Goal: Transaction & Acquisition: Purchase product/service

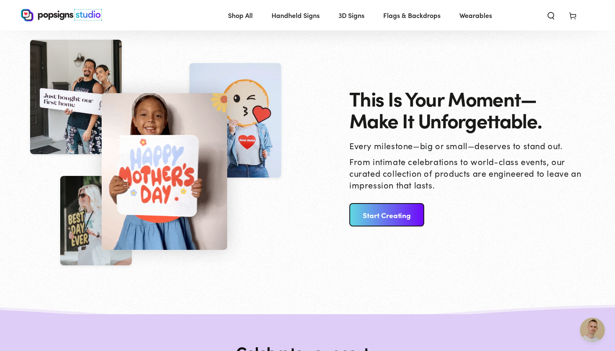
scroll to position [841, 0]
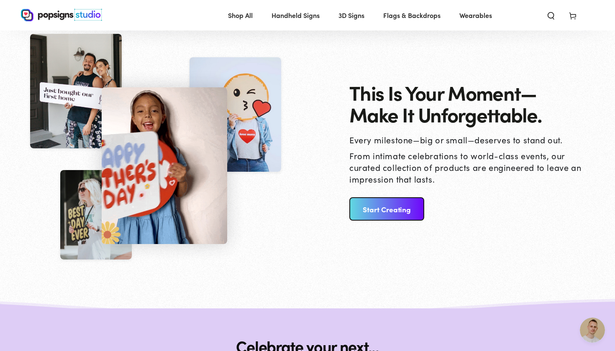
click at [367, 209] on link "Start Creating" at bounding box center [386, 208] width 75 height 23
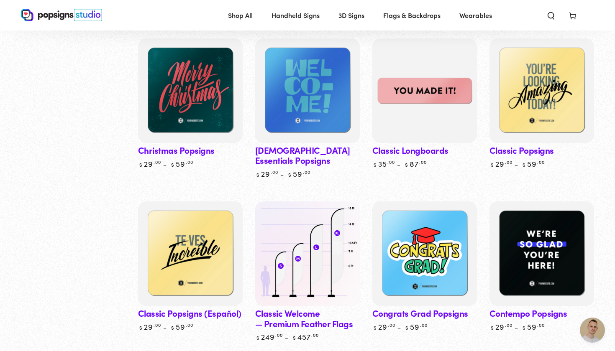
scroll to position [481, 0]
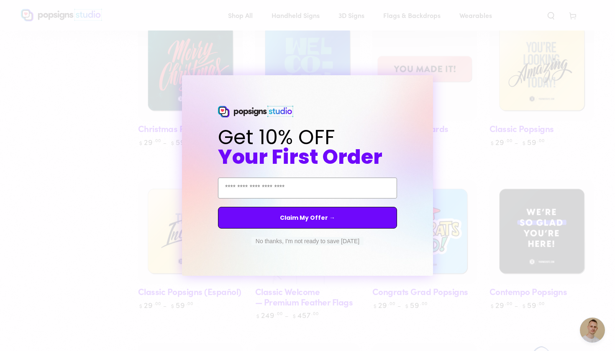
click at [437, 84] on circle "Close dialog" at bounding box center [434, 83] width 8 height 8
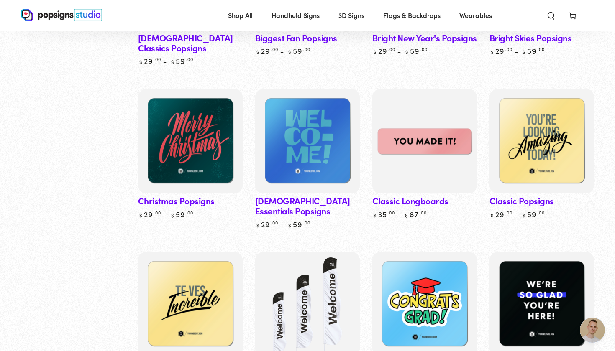
scroll to position [412, 0]
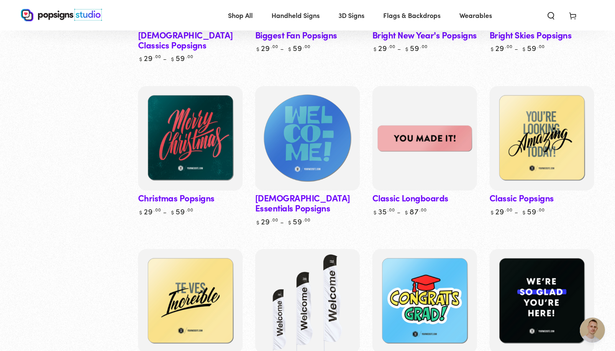
click at [335, 154] on img at bounding box center [307, 138] width 108 height 108
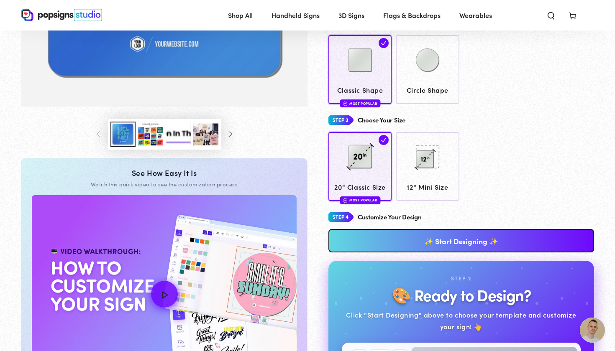
scroll to position [244, 0]
click at [504, 229] on link "✨ Start Designing ✨" at bounding box center [461, 240] width 266 height 23
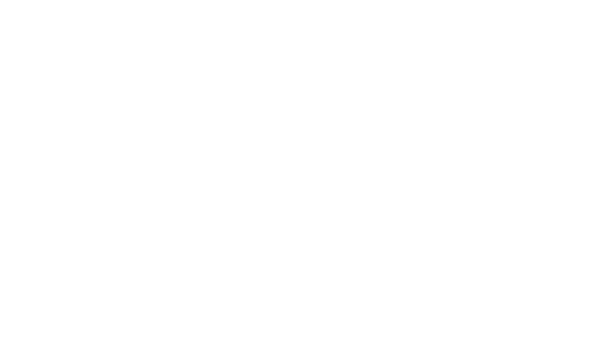
scroll to position [0, 0]
type textarea "An ancient tree with a door leading to a magical world"
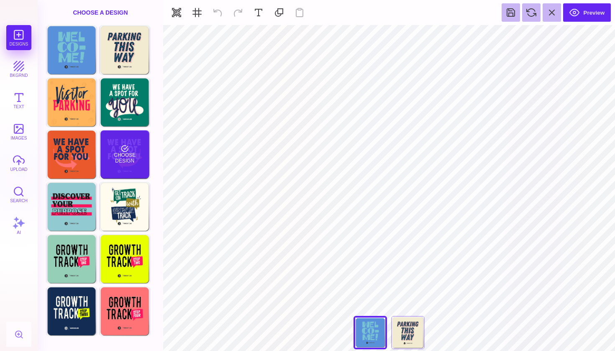
click at [140, 161] on div "Choose Design" at bounding box center [124, 155] width 49 height 48
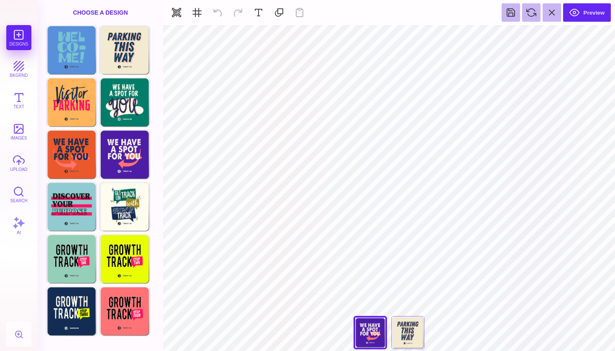
type input "#FFFFFF"
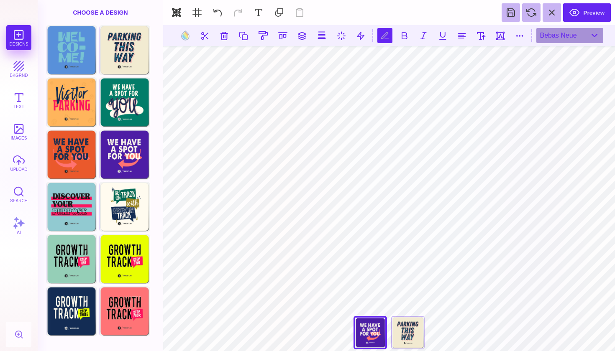
type textarea "*"
type textarea "**********"
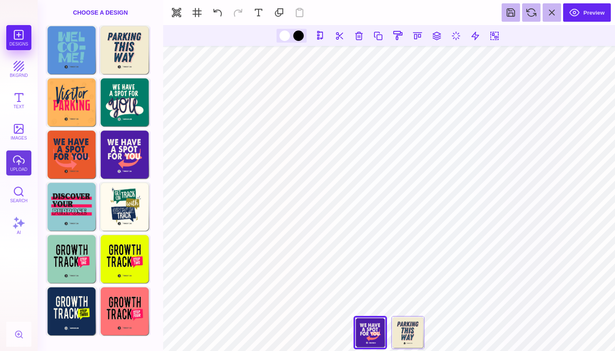
click at [14, 172] on button "upload" at bounding box center [18, 163] width 25 height 25
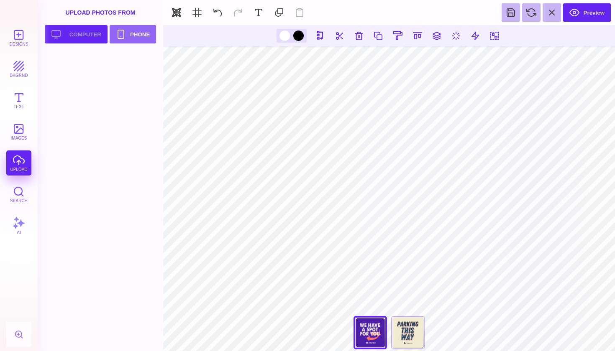
click at [95, 36] on button "Upload your artwork Computer" at bounding box center [76, 34] width 63 height 18
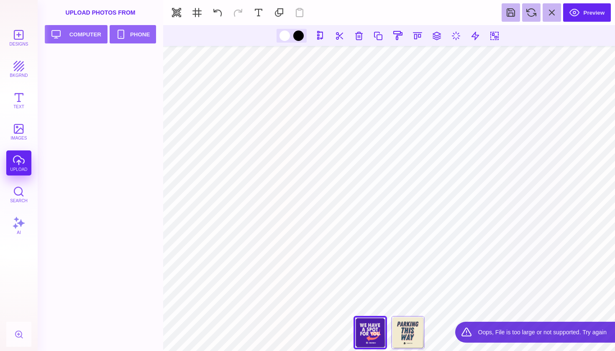
click at [21, 166] on div "Designs bkgrnd Text images upload Search AI" at bounding box center [19, 188] width 38 height 326
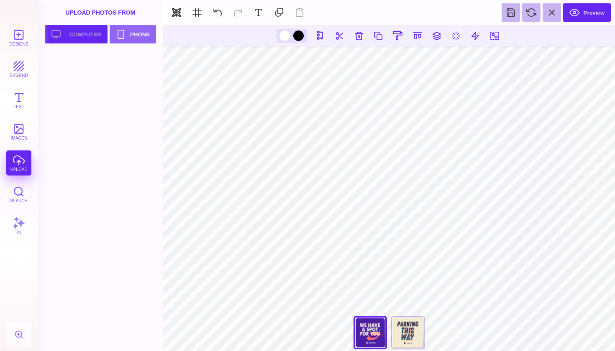
click at [94, 33] on button "Upload your artwork Computer" at bounding box center [76, 34] width 63 height 18
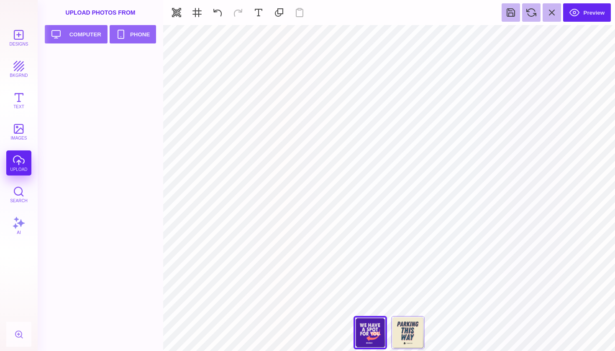
type input "#FF7373"
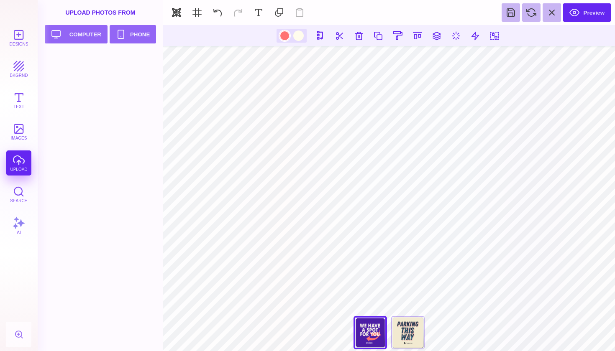
click at [286, 36] on div at bounding box center [284, 36] width 10 height 10
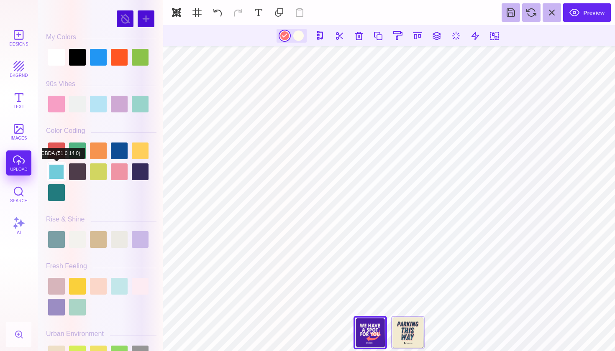
click at [55, 168] on div at bounding box center [56, 172] width 17 height 17
click at [140, 113] on div at bounding box center [101, 104] width 110 height 21
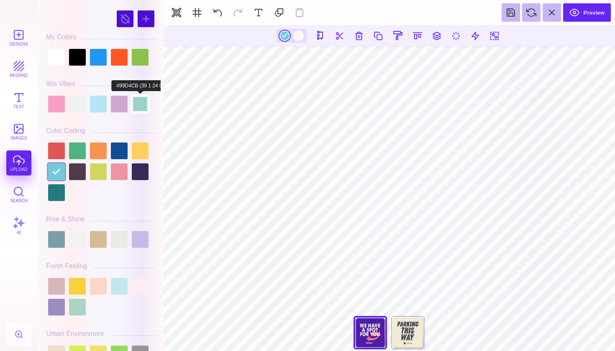
click at [140, 101] on div at bounding box center [140, 104] width 17 height 17
type input "#99D4CB"
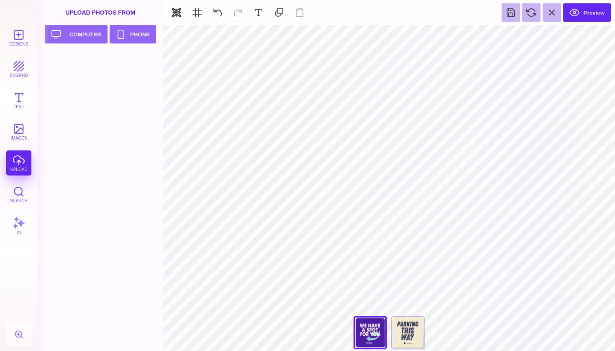
type input "#4C1DA5"
click at [362, 37] on button at bounding box center [361, 36] width 16 height 16
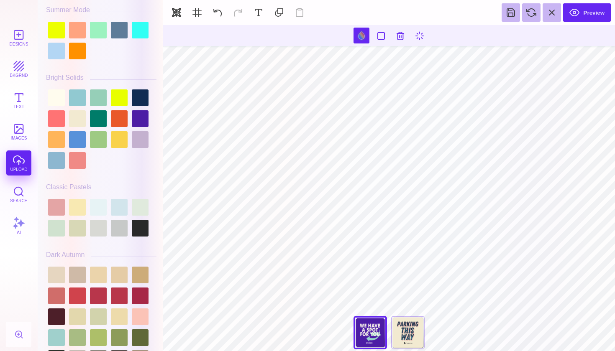
scroll to position [427, 0]
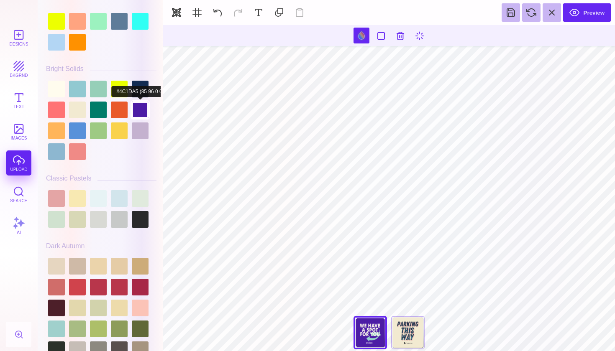
click at [140, 113] on div at bounding box center [140, 110] width 17 height 17
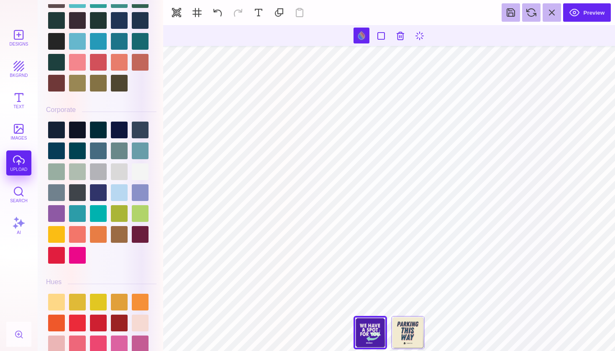
scroll to position [911, 0]
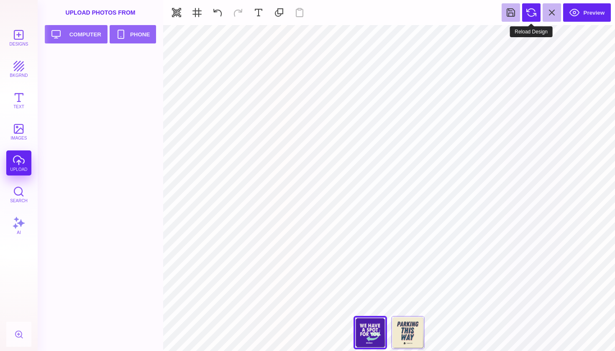
click at [529, 13] on button at bounding box center [531, 12] width 18 height 18
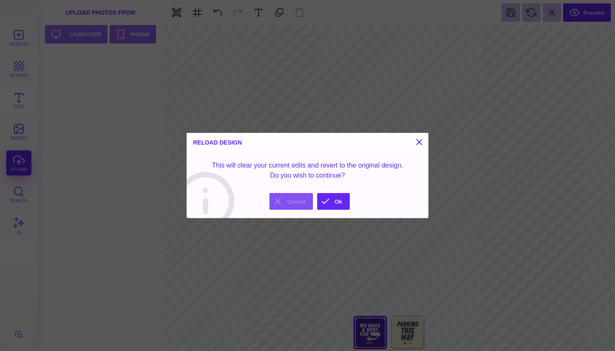
click at [295, 198] on button "Cancel" at bounding box center [291, 201] width 44 height 17
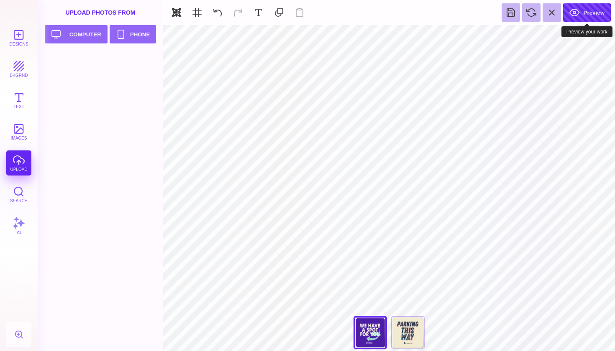
click at [570, 17] on button "Preview" at bounding box center [587, 12] width 48 height 18
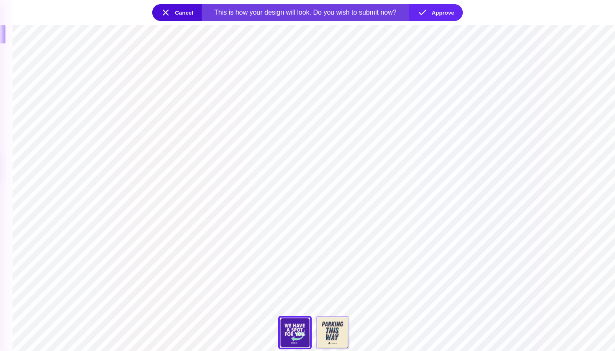
click at [172, 11] on button "Cancel" at bounding box center [176, 12] width 49 height 17
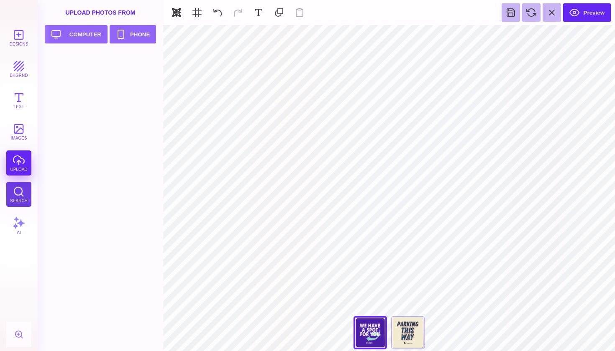
click at [23, 194] on button "Search" at bounding box center [18, 194] width 25 height 25
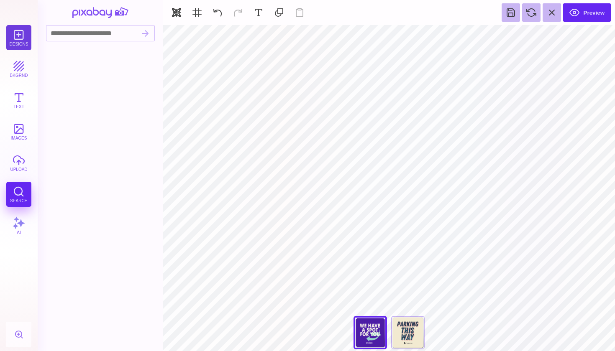
click at [25, 40] on button "Designs" at bounding box center [18, 37] width 25 height 25
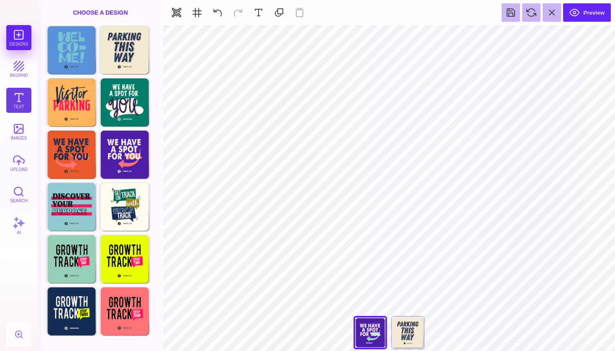
click at [27, 97] on button "Text" at bounding box center [18, 100] width 25 height 25
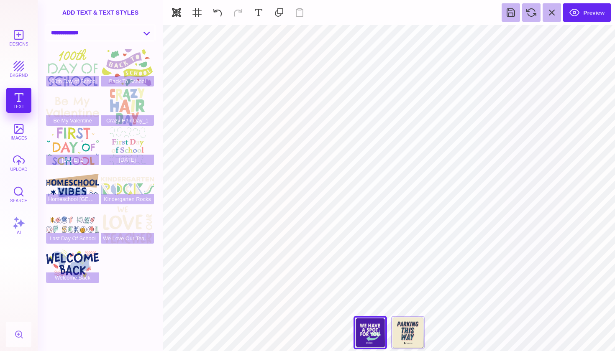
select select "**********"
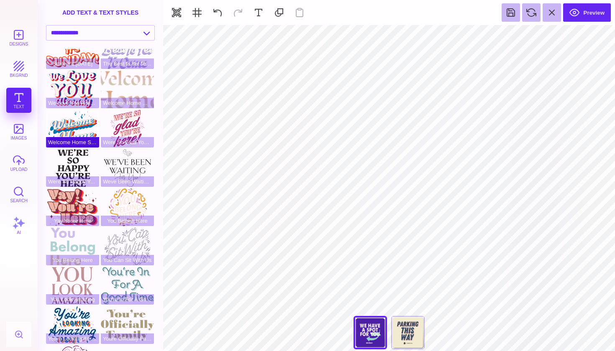
scroll to position [143, 0]
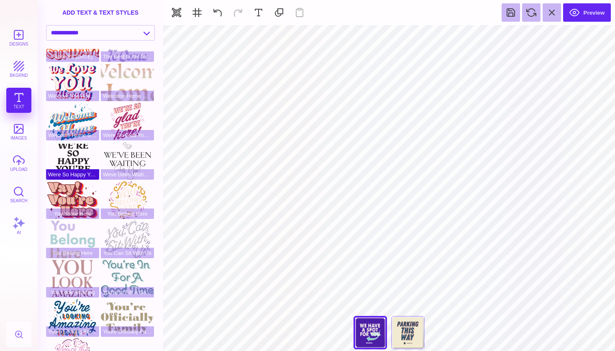
click at [75, 155] on div "Were So Happy Youre Here" at bounding box center [72, 161] width 53 height 38
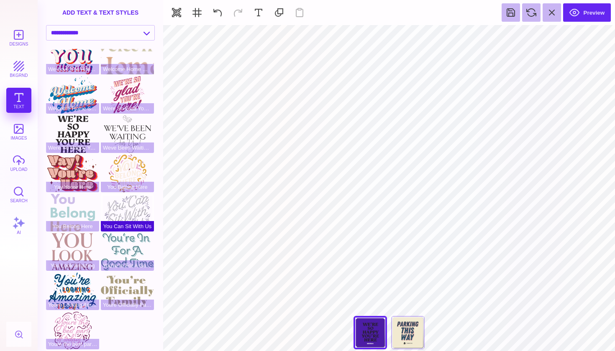
scroll to position [169, 0]
type input "#231F20"
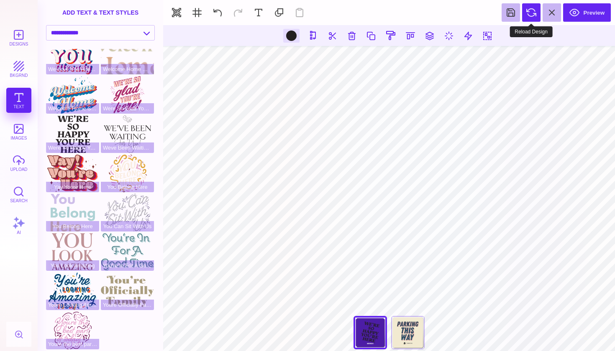
click at [530, 20] on button at bounding box center [531, 12] width 18 height 18
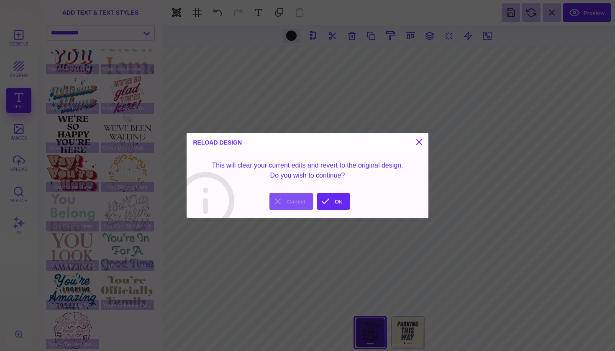
click at [286, 205] on button "Cancel" at bounding box center [291, 201] width 44 height 17
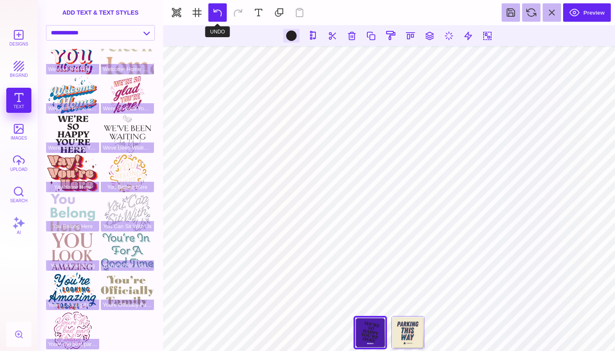
click at [221, 15] on button at bounding box center [217, 12] width 18 height 18
click at [289, 34] on div at bounding box center [291, 36] width 10 height 10
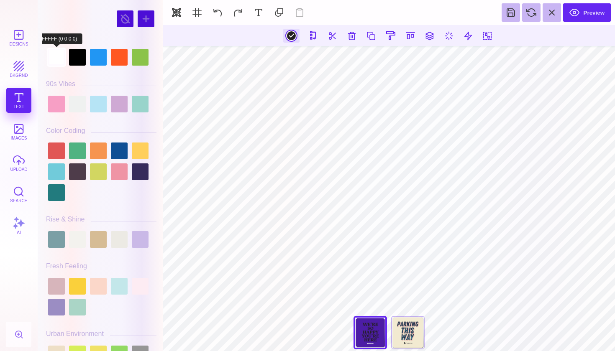
click at [57, 58] on div at bounding box center [56, 57] width 17 height 17
type input "#FFFFFF"
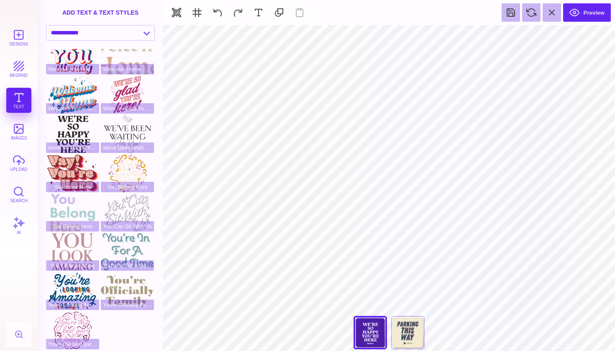
click at [26, 105] on div "Designs bkgrnd Text images upload Search AI" at bounding box center [19, 188] width 38 height 326
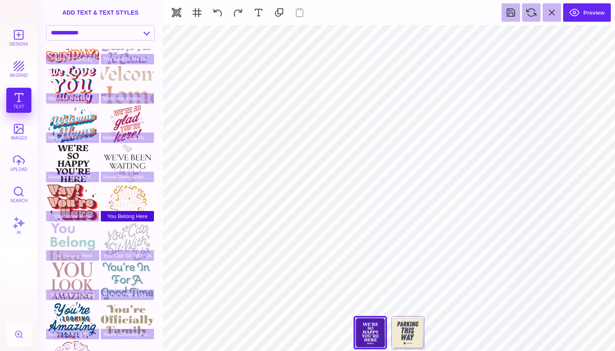
scroll to position [134, 0]
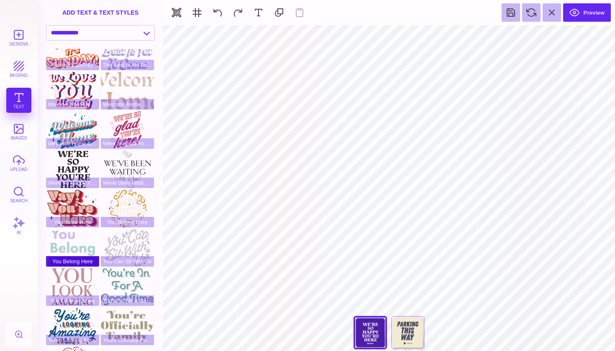
click at [67, 236] on div "You Belong Here" at bounding box center [72, 248] width 53 height 38
type input "#CEBEE9"
click at [17, 35] on button "Designs" at bounding box center [18, 37] width 25 height 25
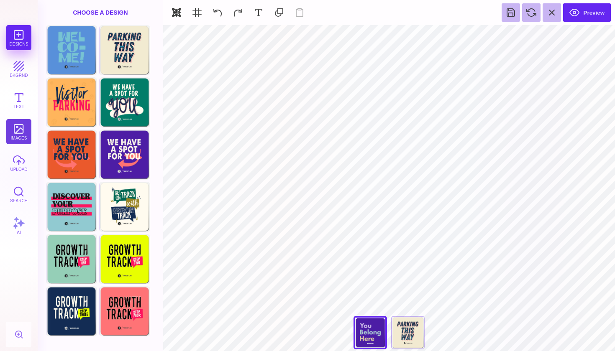
click at [16, 136] on button "images" at bounding box center [18, 131] width 25 height 25
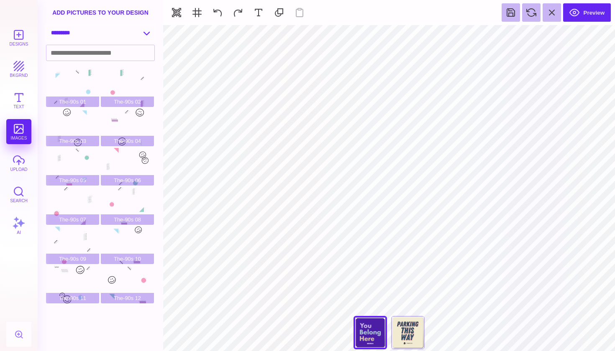
select select "**********"
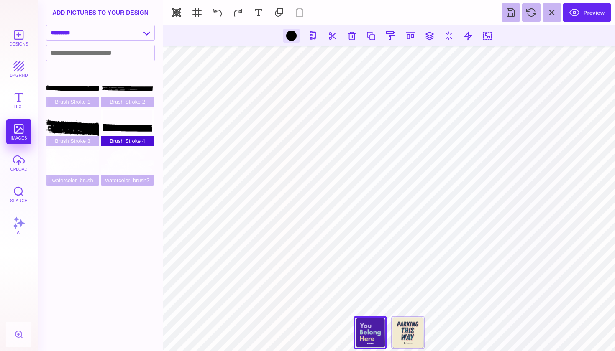
type input "#000000"
click at [294, 33] on div at bounding box center [291, 36] width 10 height 10
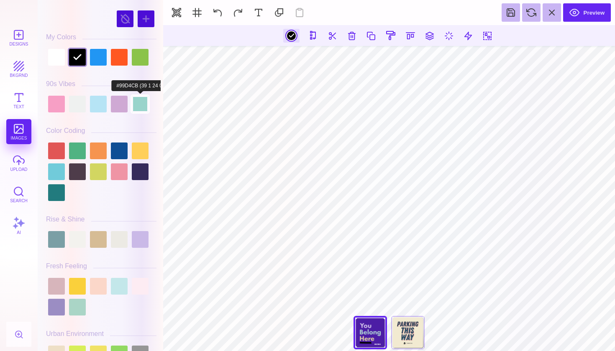
click at [135, 102] on div at bounding box center [140, 104] width 17 height 17
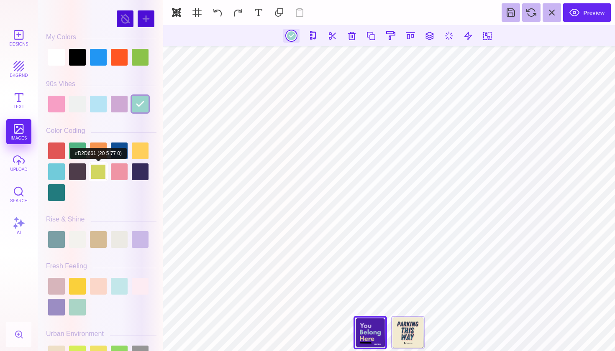
click at [101, 173] on div at bounding box center [98, 172] width 17 height 17
type input "#D2D661"
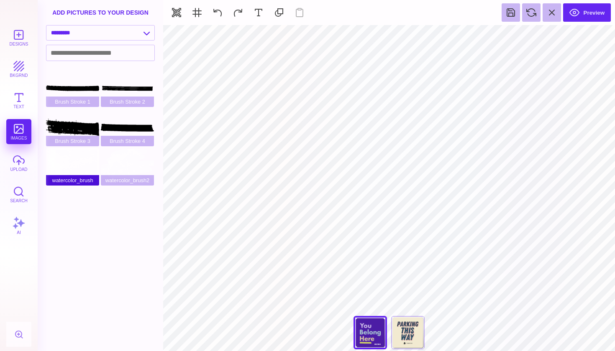
click at [88, 160] on div "watercolor_brush" at bounding box center [72, 167] width 53 height 38
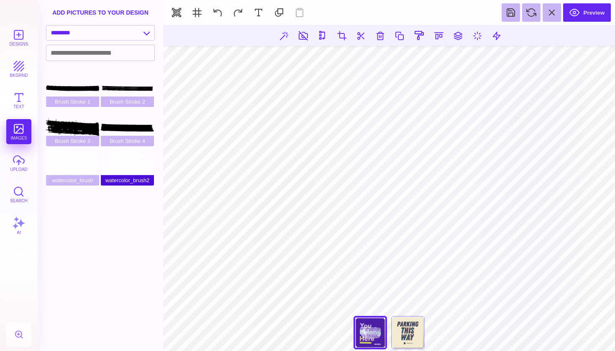
click at [128, 161] on div "watercolor_brush2" at bounding box center [127, 167] width 53 height 38
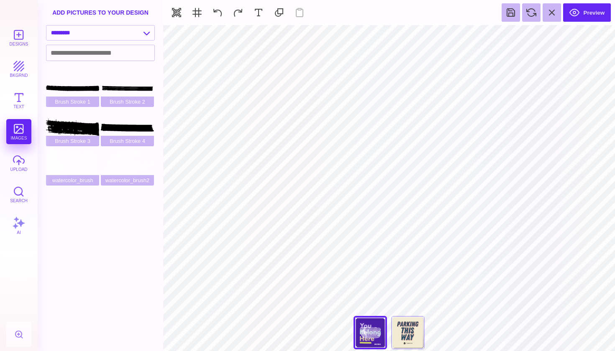
type input "#D2D661"
select select "**********"
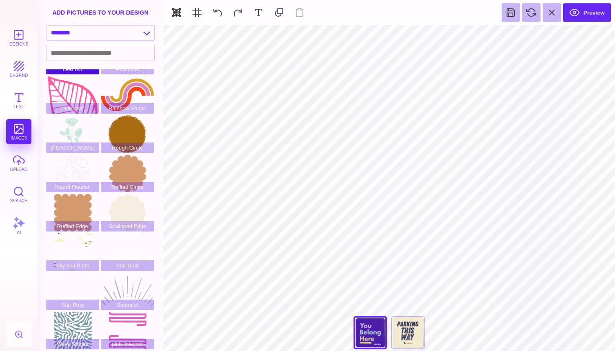
scroll to position [112, 0]
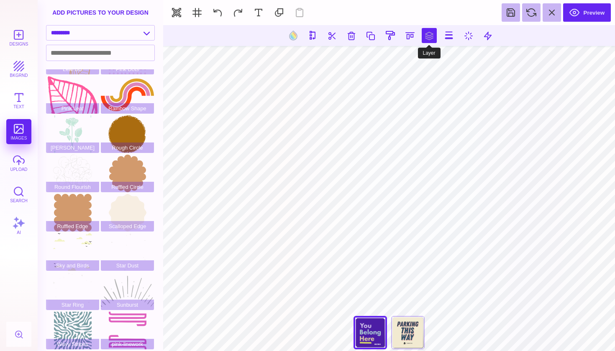
click at [432, 42] on button at bounding box center [429, 35] width 15 height 15
click at [436, 62] on button at bounding box center [438, 59] width 17 height 17
click at [460, 65] on button at bounding box center [457, 59] width 17 height 17
click at [422, 61] on button at bounding box center [419, 59] width 17 height 17
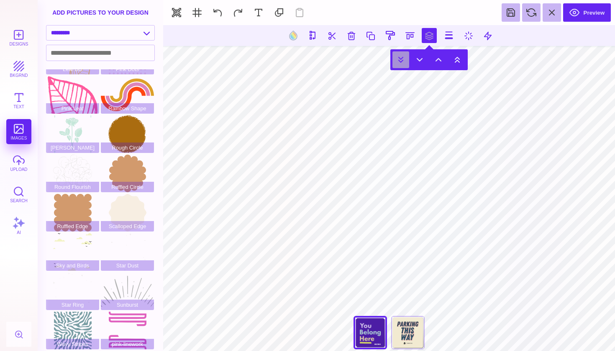
click at [401, 61] on button at bounding box center [400, 59] width 17 height 17
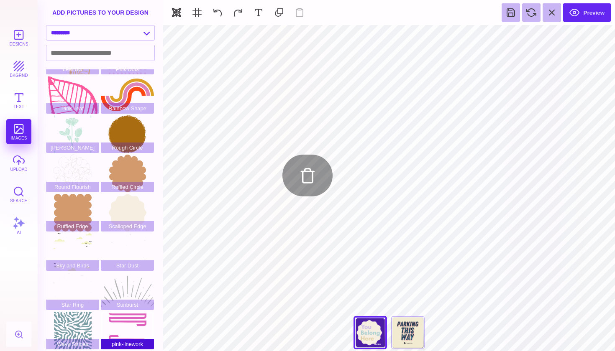
click at [121, 324] on div "pink-linework" at bounding box center [127, 331] width 53 height 38
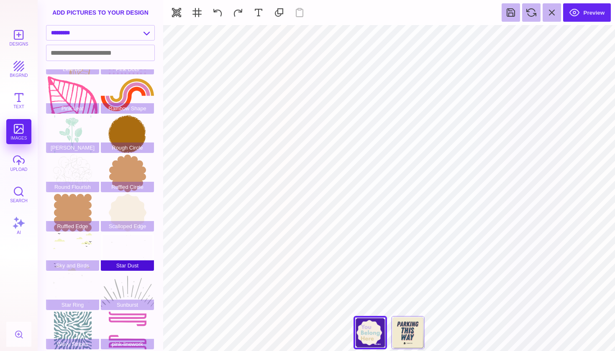
click at [127, 250] on div "Star Dust" at bounding box center [127, 252] width 53 height 38
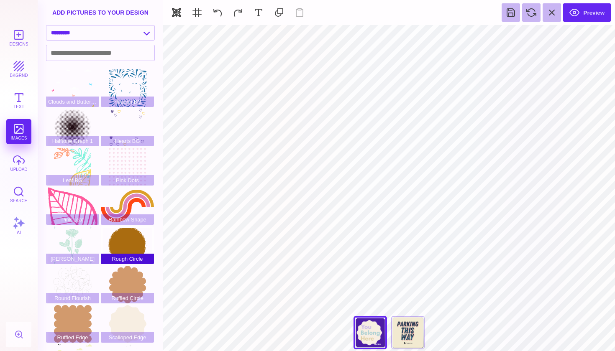
scroll to position [0, 0]
click at [127, 238] on div "Rough Circle" at bounding box center [127, 246] width 53 height 38
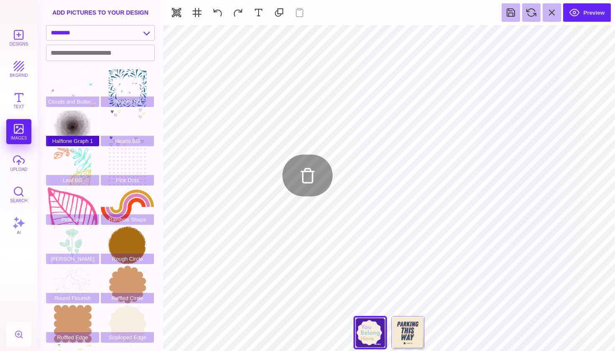
click at [66, 126] on div "Halftone Graph 1" at bounding box center [72, 128] width 53 height 38
click at [108, 105] on span "Flourish BG" at bounding box center [127, 102] width 53 height 10
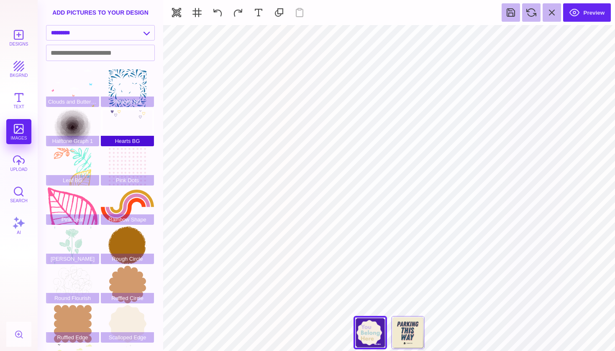
click at [115, 121] on div "Hearts BG" at bounding box center [127, 128] width 53 height 38
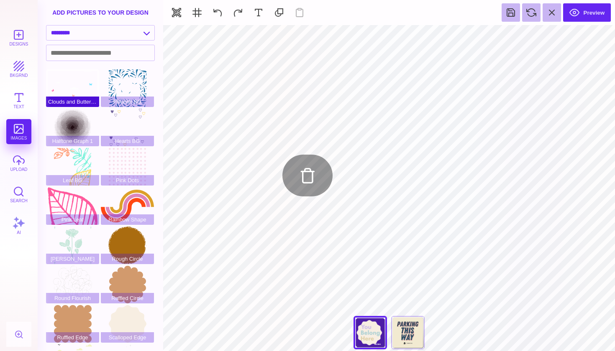
click at [66, 87] on div "Clouds and Butterflies" at bounding box center [72, 88] width 53 height 38
type input "#FEFEFE"
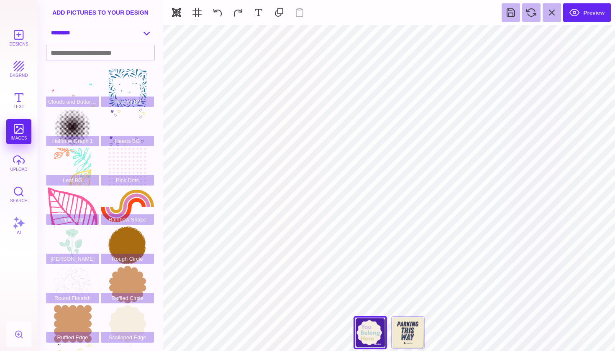
select select "**********"
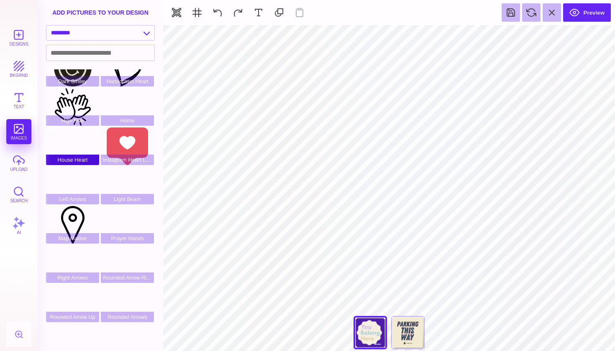
scroll to position [156, 0]
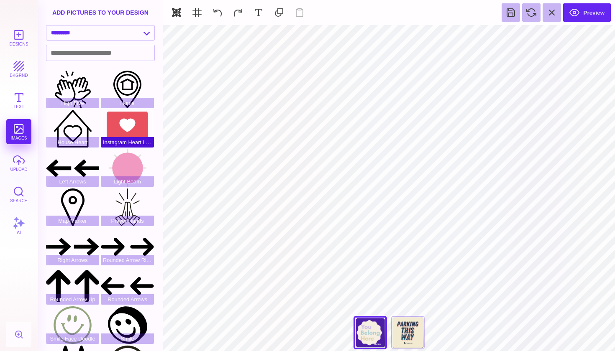
click at [127, 134] on div "Instagram Heart Like" at bounding box center [127, 129] width 53 height 38
type input "#E9515F"
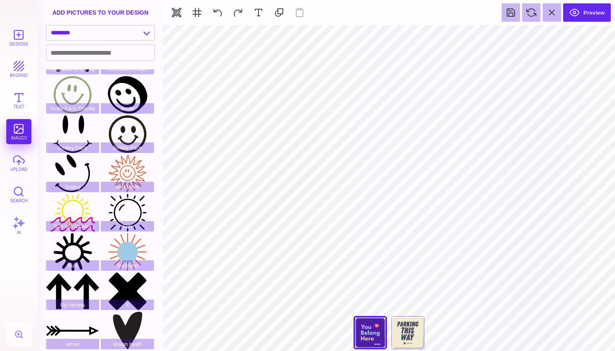
scroll to position [387, 0]
select select "**********"
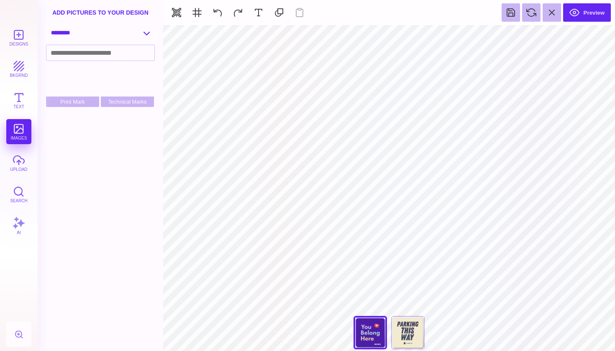
scroll to position [0, 0]
click at [19, 34] on button "Designs" at bounding box center [18, 37] width 25 height 25
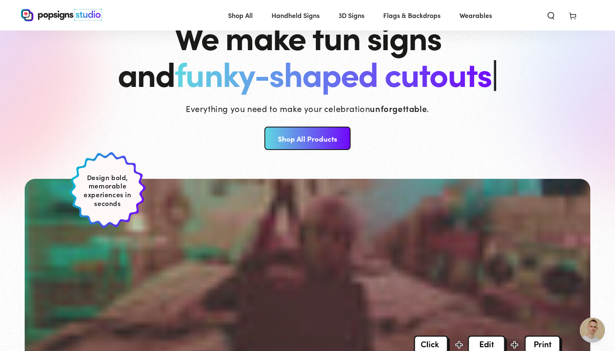
scroll to position [67, 0]
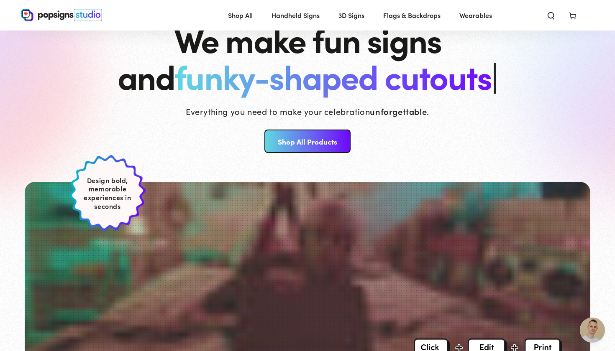
click at [307, 148] on link "Shop All Products" at bounding box center [307, 141] width 86 height 23
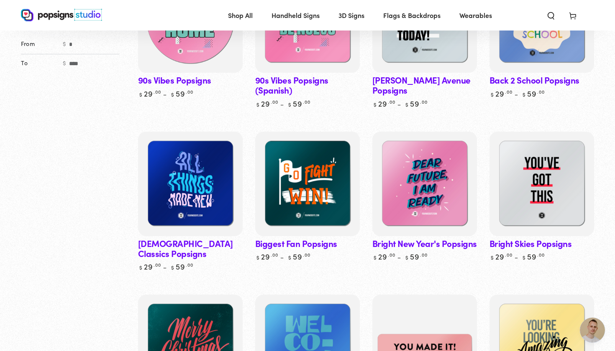
scroll to position [206, 0]
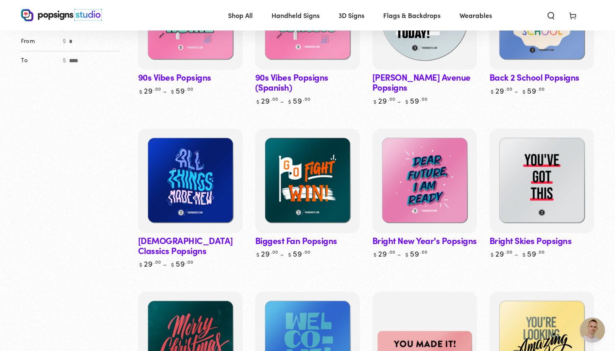
click at [405, 54] on img at bounding box center [425, 18] width 108 height 108
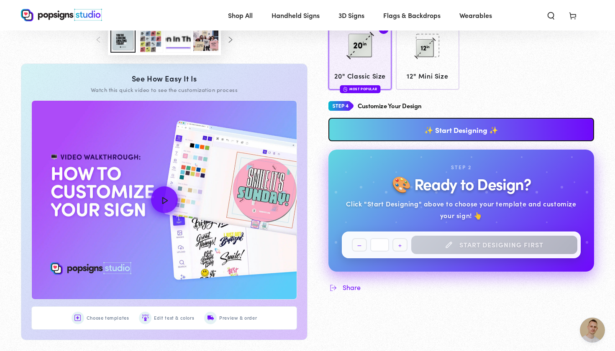
scroll to position [383, 0]
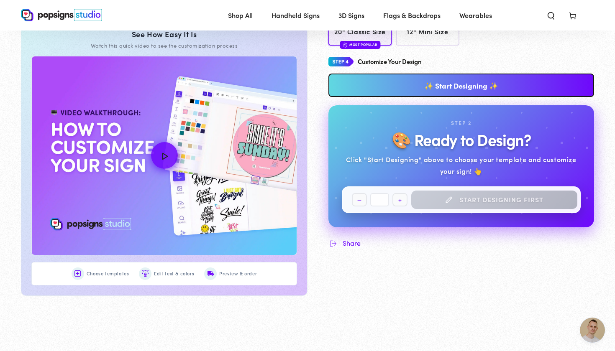
click at [420, 200] on div "Quantity Decrease quantity for [PERSON_NAME] Avenue Popsigns * Increase quantit…" at bounding box center [461, 200] width 239 height 27
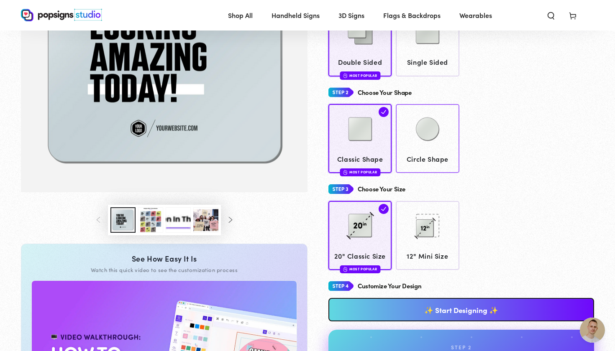
scroll to position [245, 0]
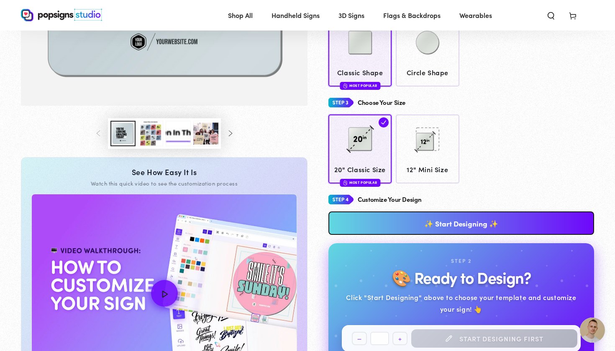
click at [441, 219] on link "✨ Start Designing ✨" at bounding box center [461, 223] width 266 height 23
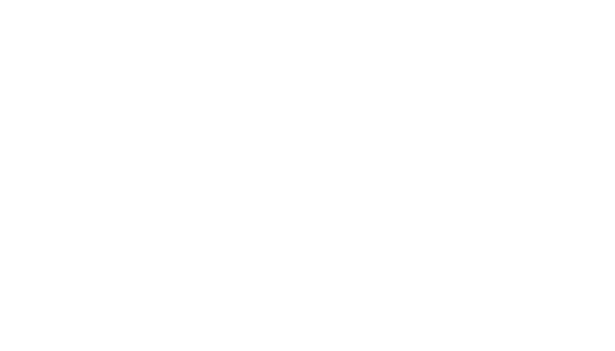
scroll to position [0, 0]
type textarea "An ancient tree with a door leading to a magical world"
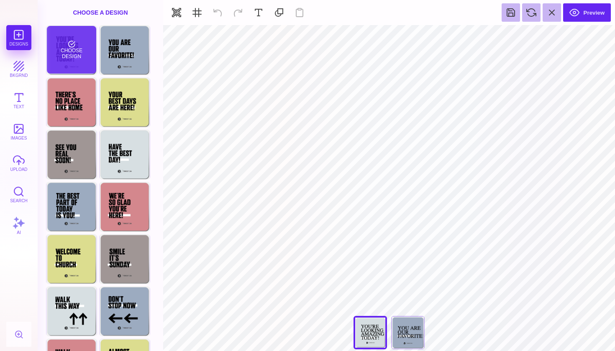
click at [75, 53] on div "Choose Design" at bounding box center [71, 50] width 49 height 48
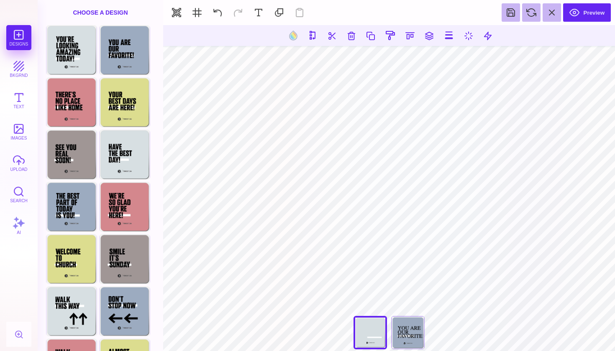
click at [28, 35] on div "Designs bkgrnd Text images upload Search AI" at bounding box center [19, 188] width 38 height 326
click at [15, 170] on button "upload" at bounding box center [18, 163] width 25 height 25
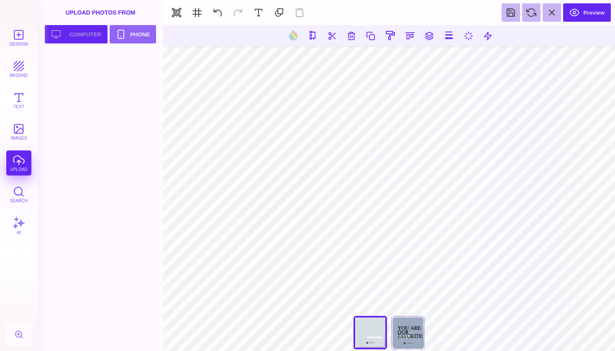
click at [78, 36] on button "Upload your artwork Computer" at bounding box center [76, 34] width 63 height 18
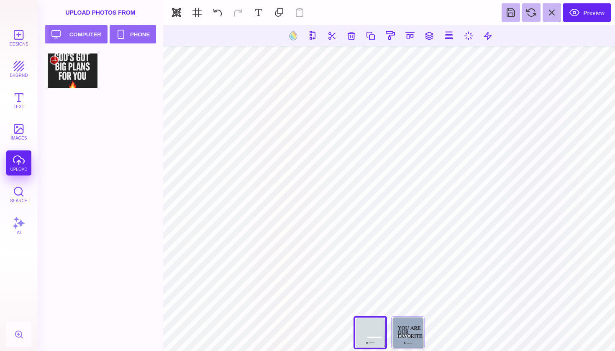
click at [72, 61] on div at bounding box center [72, 71] width 53 height 38
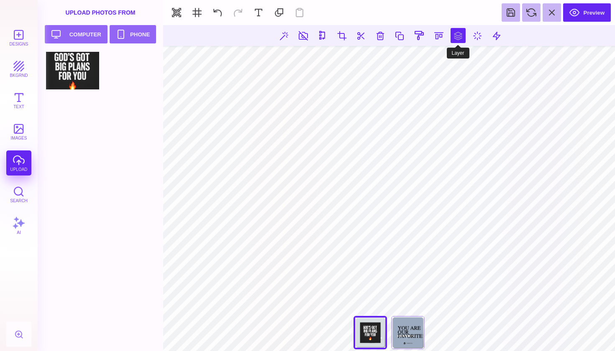
click at [463, 33] on button at bounding box center [458, 35] width 15 height 15
click at [430, 60] on button at bounding box center [429, 59] width 17 height 17
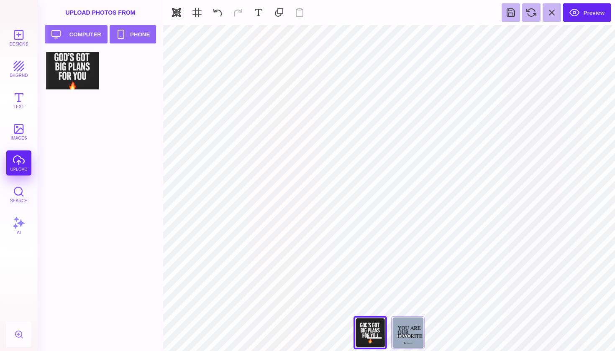
type input "#FFFFFF"
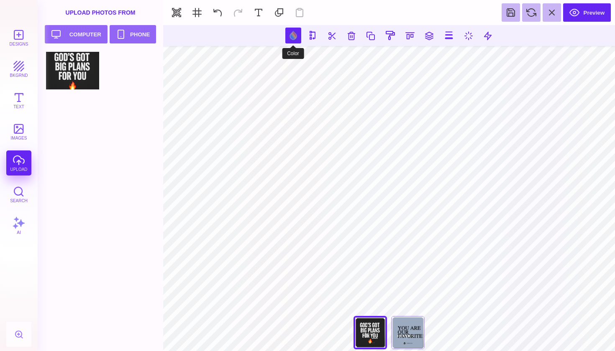
click at [289, 38] on button at bounding box center [293, 36] width 16 height 16
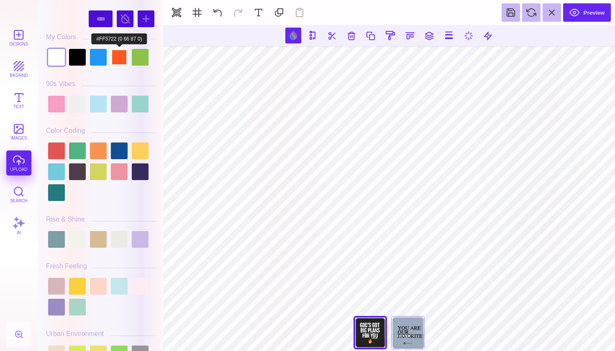
click at [118, 57] on div at bounding box center [119, 57] width 17 height 17
click at [149, 157] on div at bounding box center [101, 172] width 110 height 63
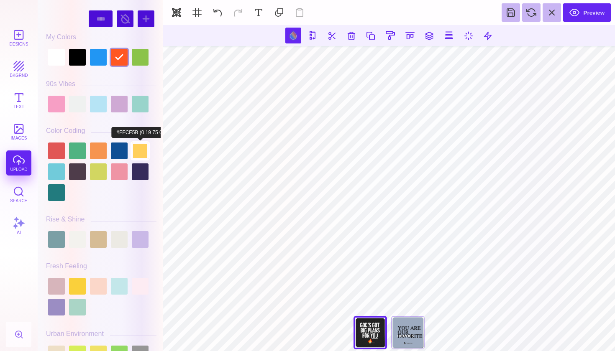
click at [146, 153] on div at bounding box center [140, 151] width 17 height 17
type input "#FFCF5B"
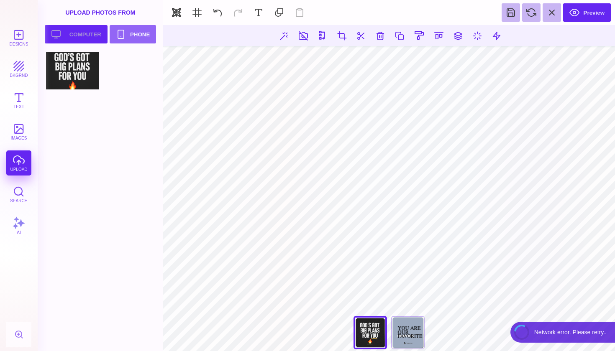
click at [71, 32] on button "Upload your artwork Computer" at bounding box center [76, 34] width 63 height 18
click at [91, 30] on button "Upload your artwork Computer" at bounding box center [76, 34] width 63 height 18
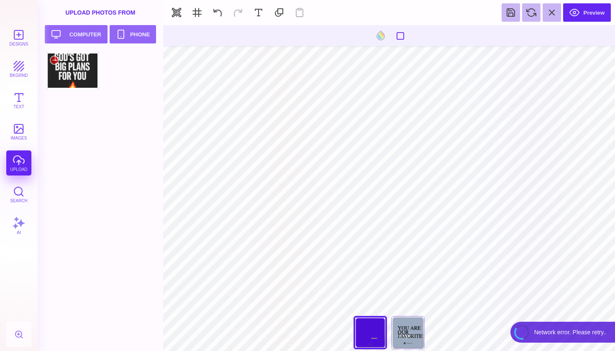
click at [90, 77] on div at bounding box center [72, 71] width 53 height 38
type input "#000000"
click at [53, 60] on div at bounding box center [54, 60] width 10 height 10
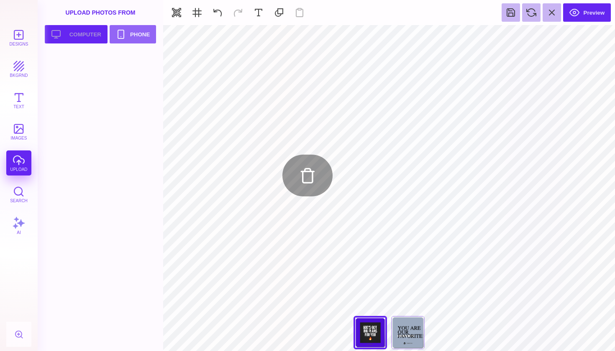
click at [83, 35] on button "Upload your artwork Computer" at bounding box center [76, 34] width 63 height 18
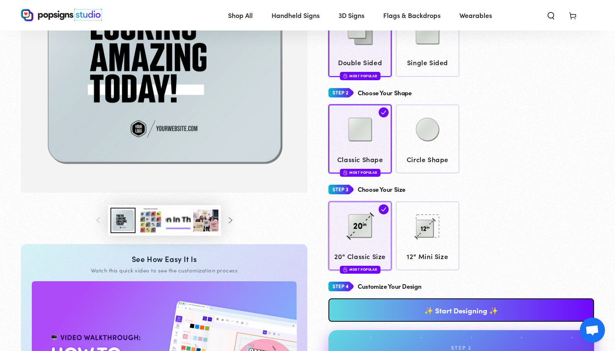
scroll to position [179, 0]
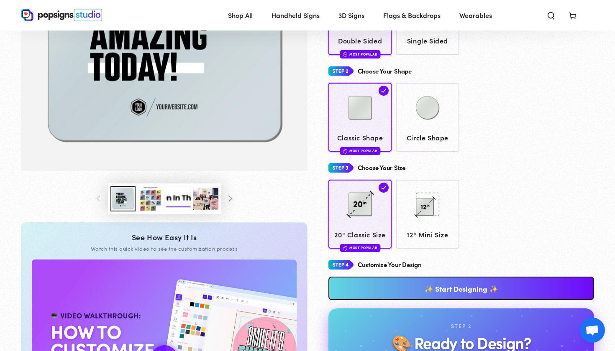
click at [412, 284] on link "✨ Start Designing ✨" at bounding box center [461, 288] width 266 height 23
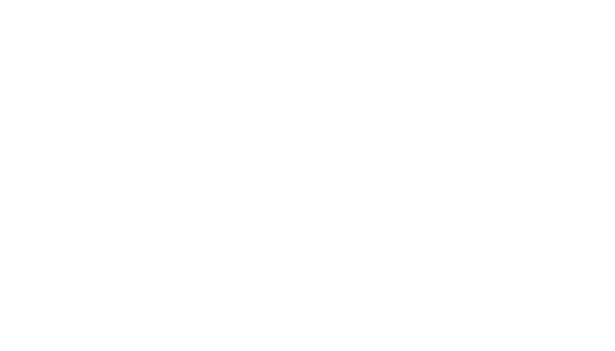
scroll to position [0, 0]
type textarea "An ancient tree with a door leading to a magical world"
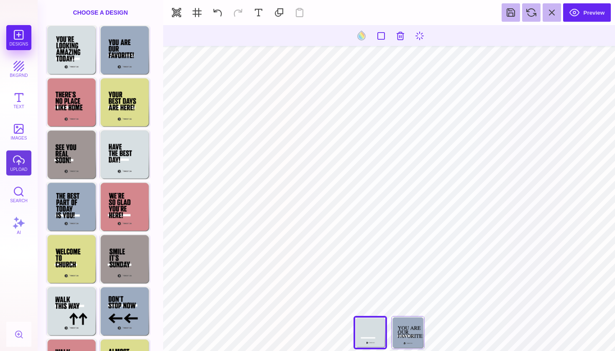
click at [16, 160] on button "upload" at bounding box center [18, 163] width 25 height 25
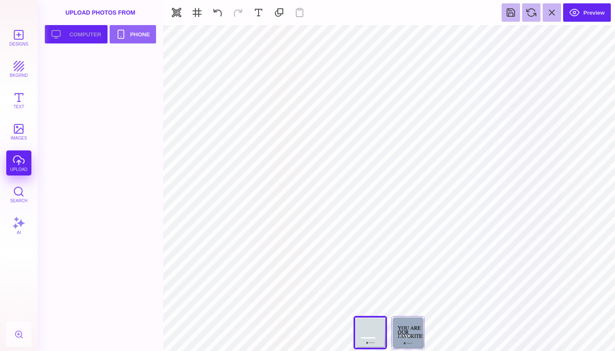
click at [77, 37] on button "Upload your artwork Computer" at bounding box center [76, 34] width 63 height 18
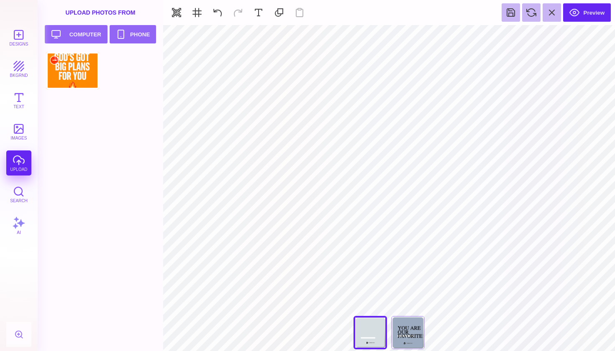
click at [53, 73] on div at bounding box center [72, 71] width 53 height 38
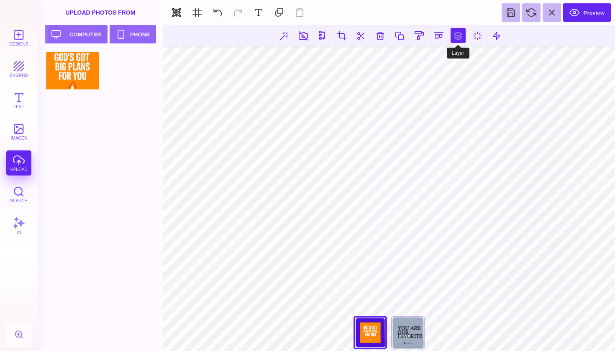
click at [460, 36] on button at bounding box center [458, 35] width 15 height 15
click at [430, 58] on button at bounding box center [429, 59] width 17 height 17
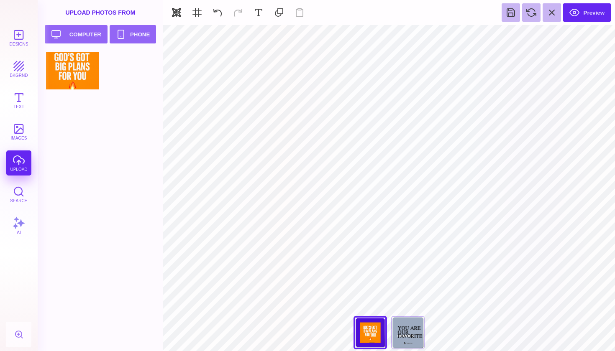
type input "#FFFFFF"
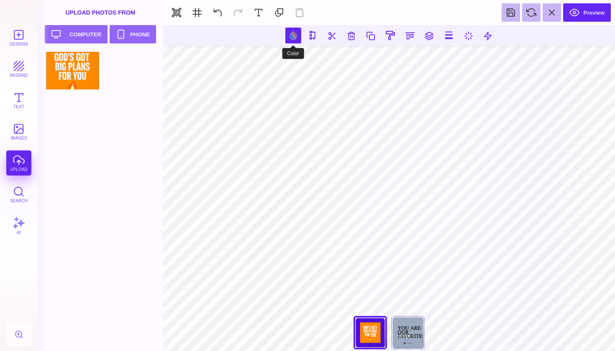
click at [300, 35] on button at bounding box center [293, 36] width 16 height 16
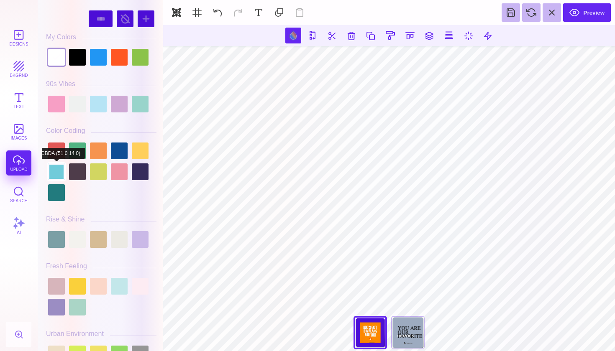
click at [52, 174] on div at bounding box center [56, 172] width 17 height 17
type input "#71CBDA"
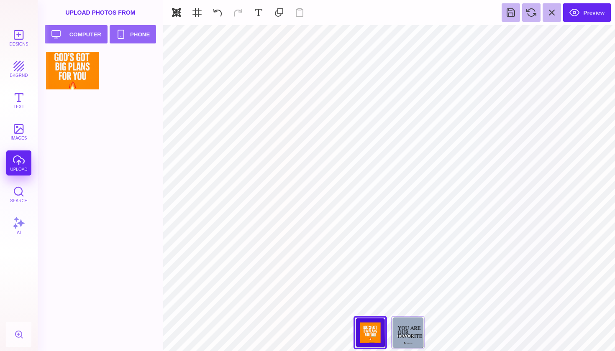
type input "#505050"
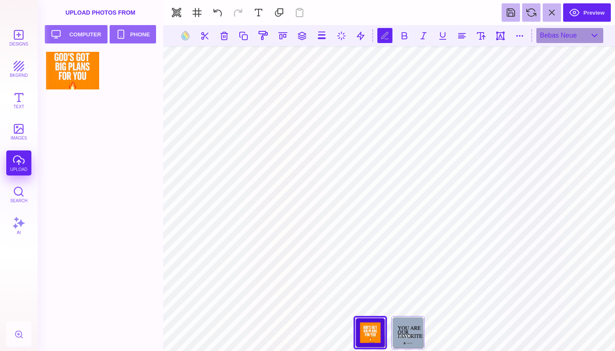
type textarea "********"
click at [182, 35] on button at bounding box center [185, 36] width 16 height 16
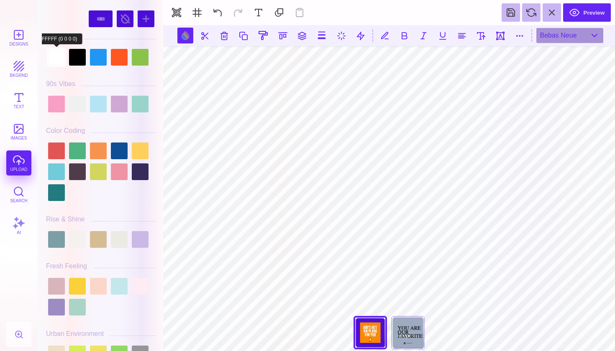
click at [57, 56] on div at bounding box center [56, 57] width 17 height 17
type input "#FFFFFF"
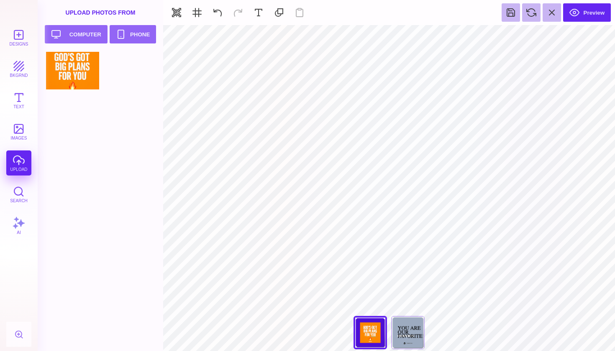
type input "#71CBDA"
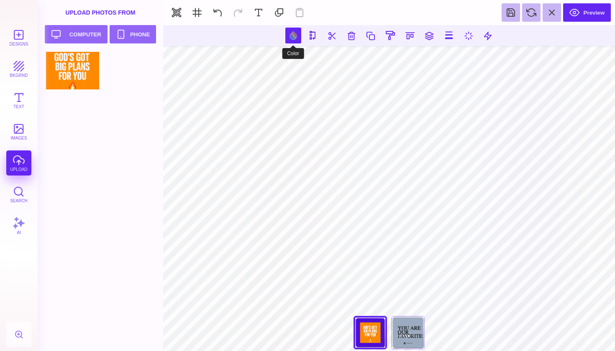
click at [287, 36] on button at bounding box center [293, 36] width 16 height 16
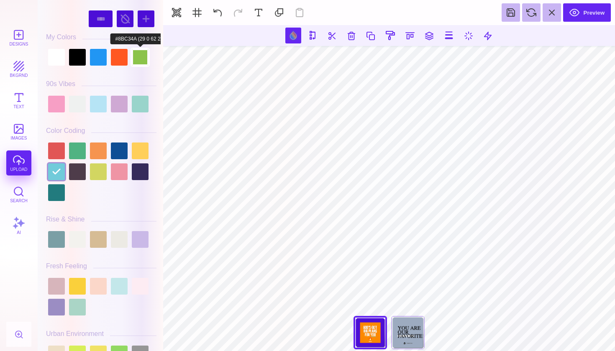
click at [138, 56] on div at bounding box center [140, 57] width 17 height 17
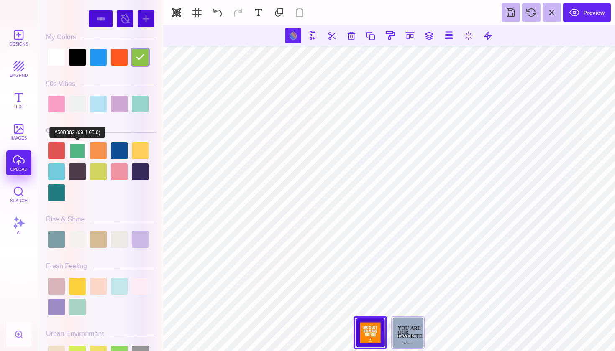
click at [84, 148] on div at bounding box center [77, 151] width 17 height 17
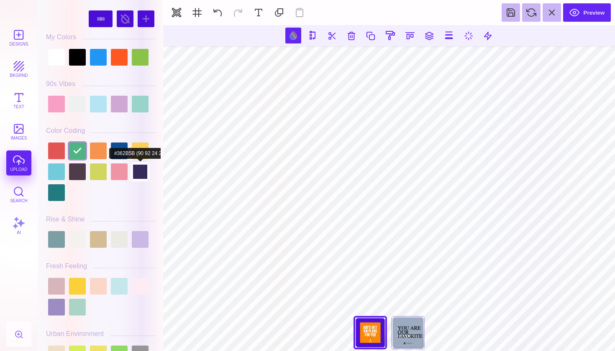
click at [144, 176] on div at bounding box center [140, 172] width 17 height 17
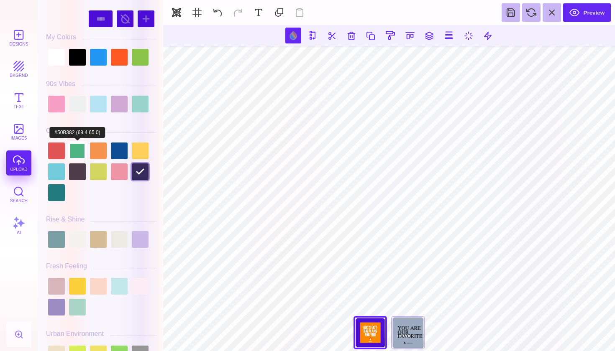
click at [78, 147] on div at bounding box center [77, 151] width 17 height 17
type input "#50B382"
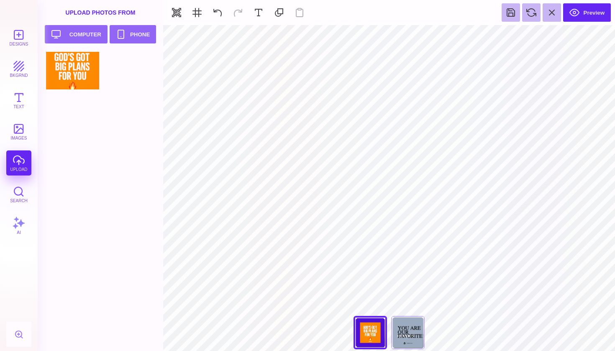
type input "#000000"
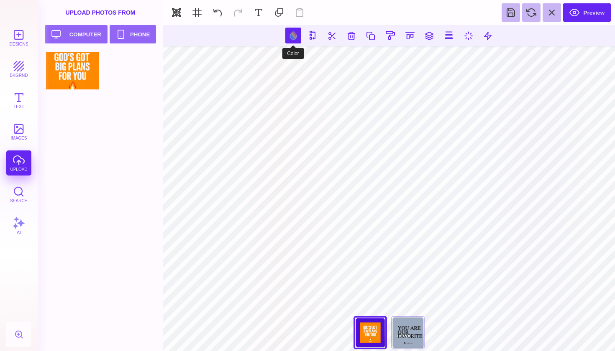
click at [294, 31] on button at bounding box center [293, 36] width 16 height 16
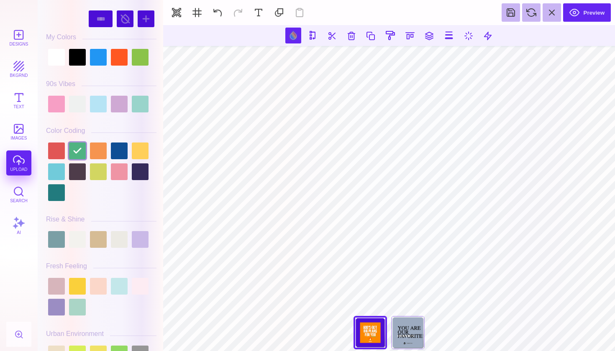
scroll to position [14, 0]
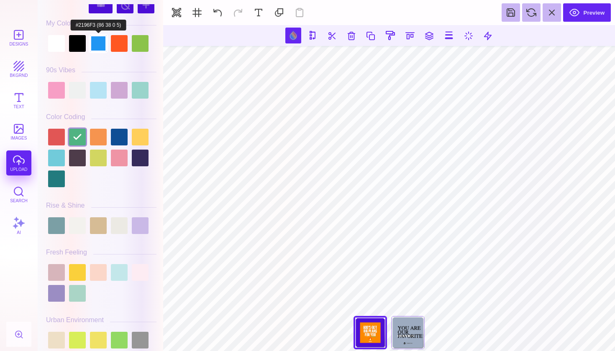
click at [98, 40] on div at bounding box center [98, 43] width 17 height 17
type input "#2196F3"
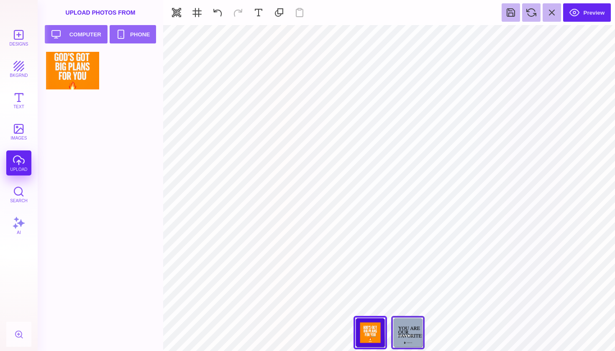
click at [405, 332] on div "You Are Our Favorite!" at bounding box center [407, 332] width 33 height 33
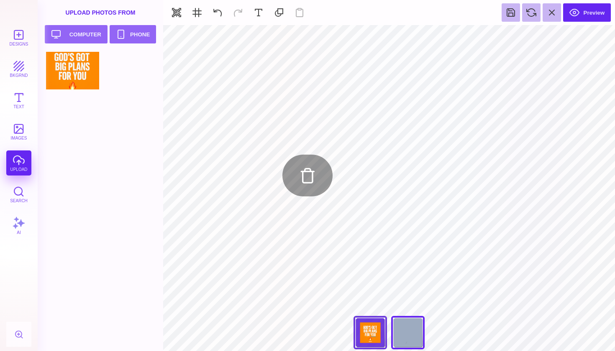
click at [373, 325] on div "You're Looking Amazing [DATE]" at bounding box center [369, 332] width 33 height 33
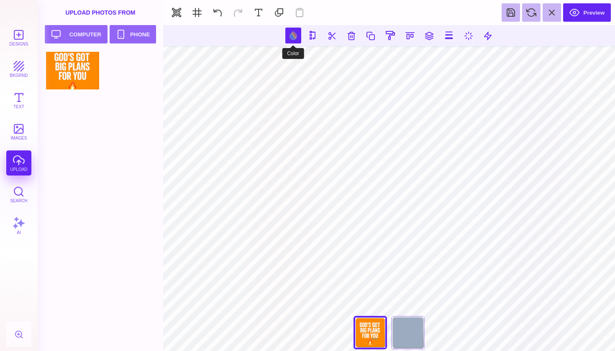
click at [291, 38] on button at bounding box center [293, 36] width 16 height 16
type input "#2196F3"
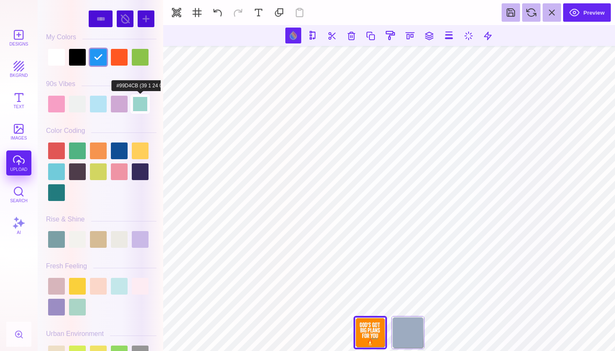
click at [136, 105] on div at bounding box center [140, 104] width 17 height 17
type input "#99D4CB"
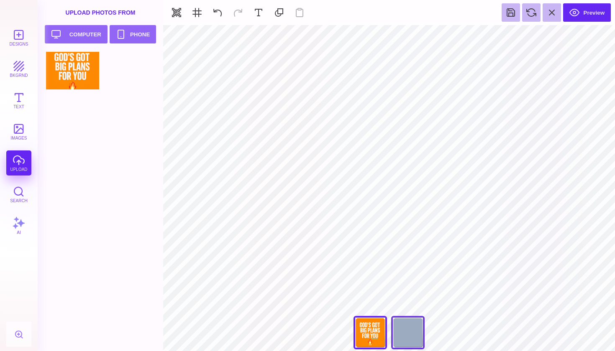
click at [416, 333] on div "You Are Our Favorite!" at bounding box center [407, 332] width 33 height 33
click at [68, 34] on button "Upload your artwork Computer" at bounding box center [76, 34] width 63 height 18
